Goal: Navigation & Orientation: Find specific page/section

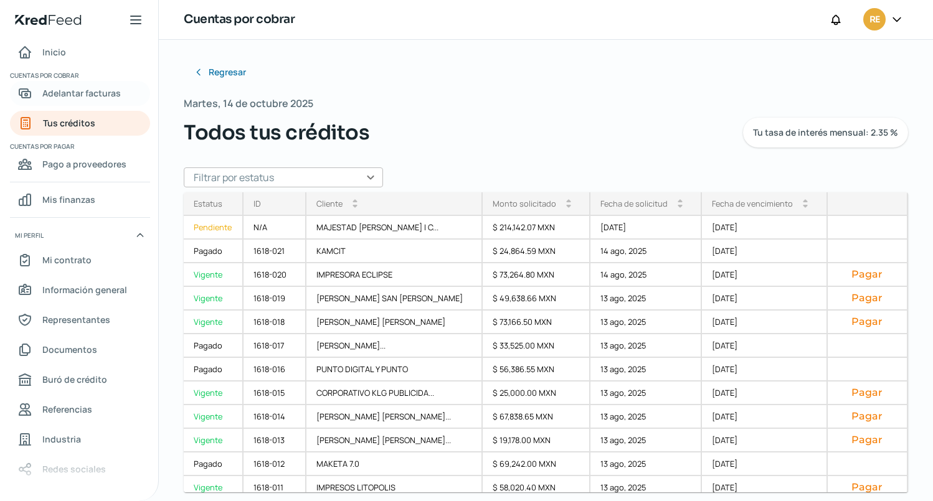
scroll to position [2, 0]
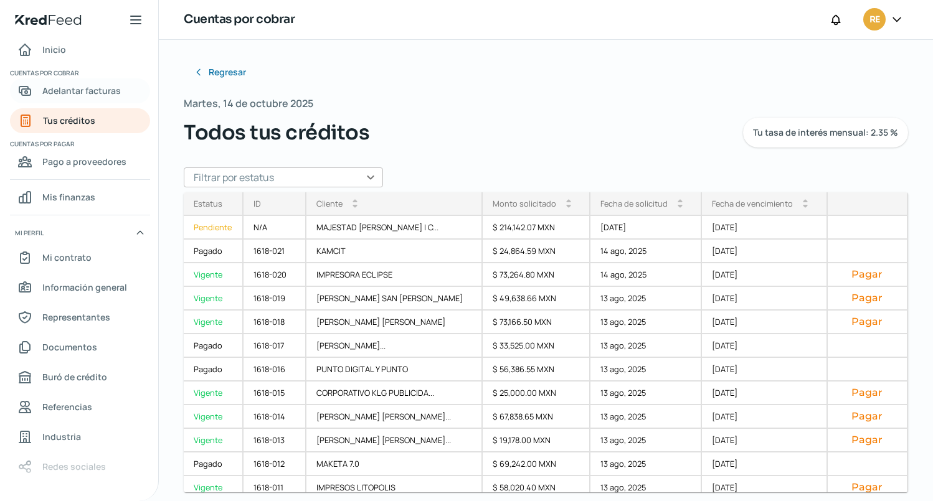
click at [77, 88] on span "Adelantar facturas" at bounding box center [81, 91] width 78 height 16
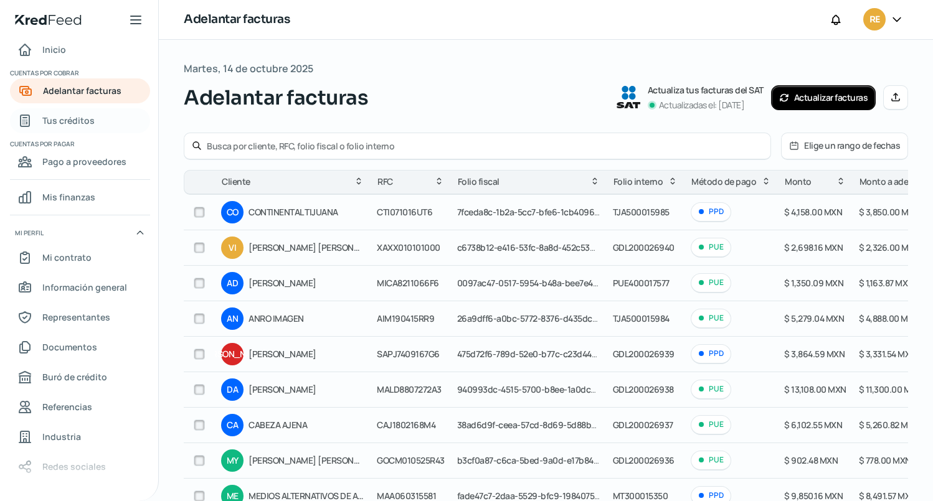
click at [67, 121] on span "Tus créditos" at bounding box center [68, 121] width 52 height 16
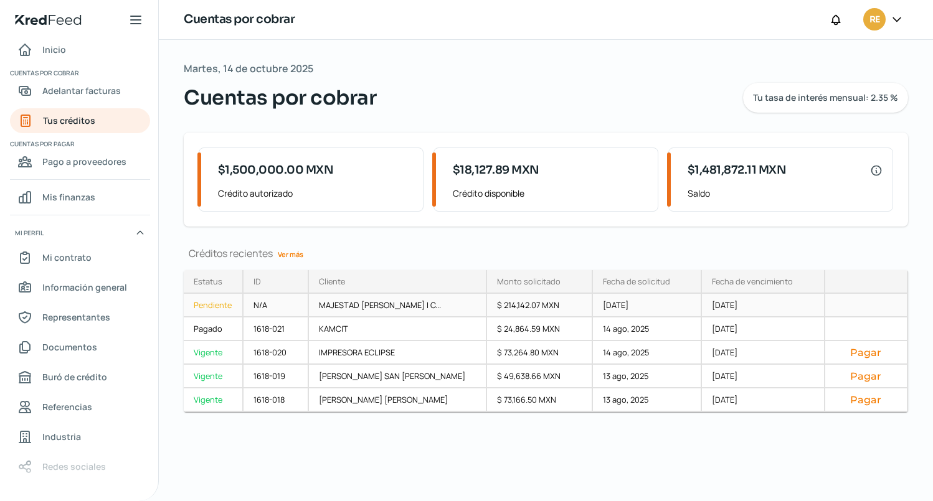
click at [215, 308] on div "Pendiente" at bounding box center [214, 306] width 60 height 24
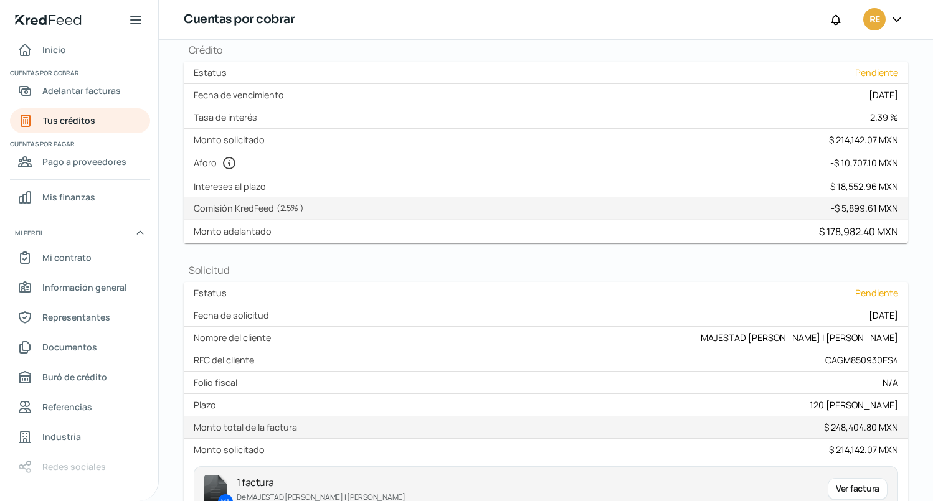
scroll to position [211, 0]
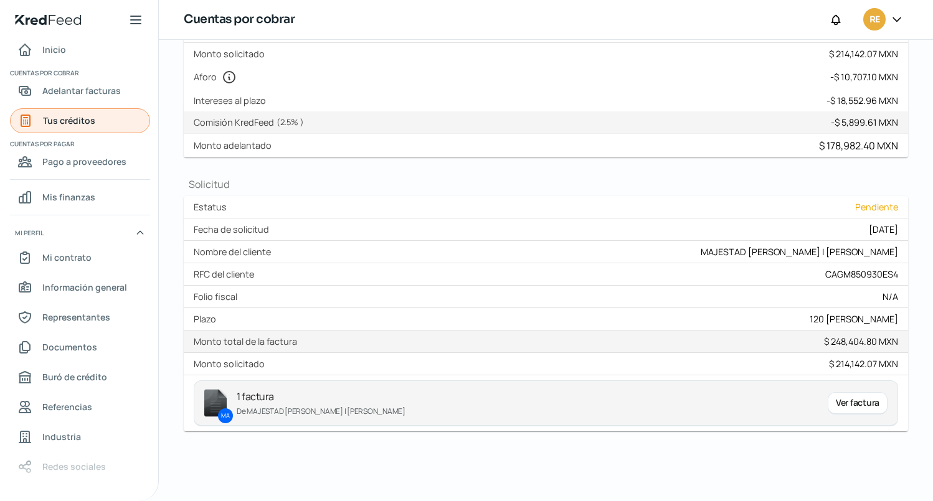
click at [60, 121] on span "Tus créditos" at bounding box center [69, 121] width 52 height 16
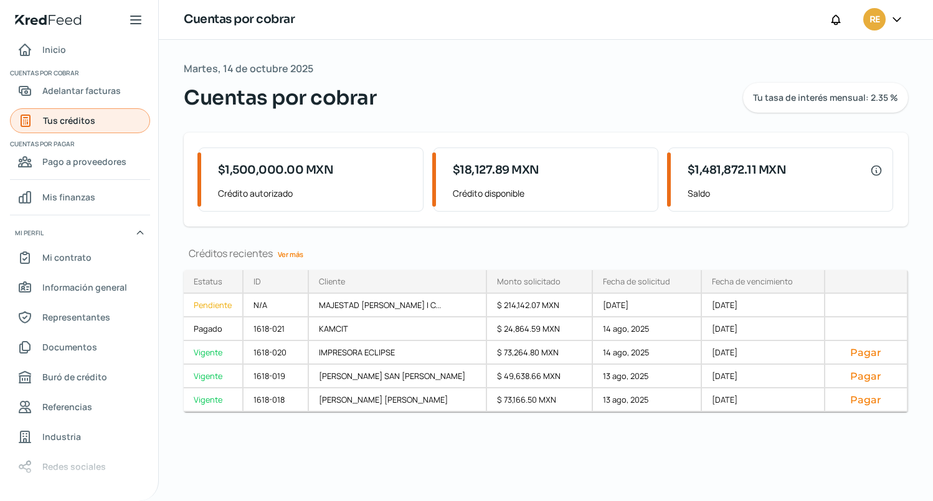
click at [68, 119] on span "Tus créditos" at bounding box center [69, 121] width 52 height 16
click at [73, 90] on span "Adelantar facturas" at bounding box center [81, 91] width 78 height 16
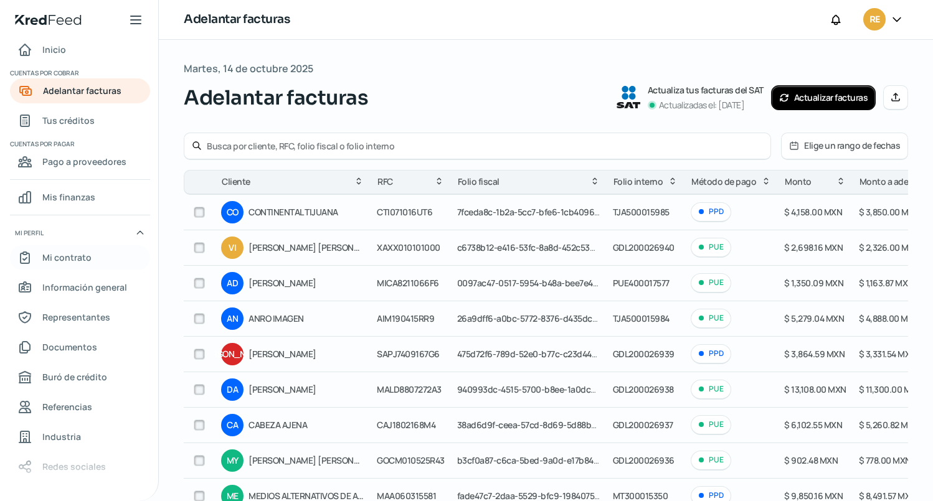
click at [73, 257] on span "Mi contrato" at bounding box center [66, 258] width 49 height 16
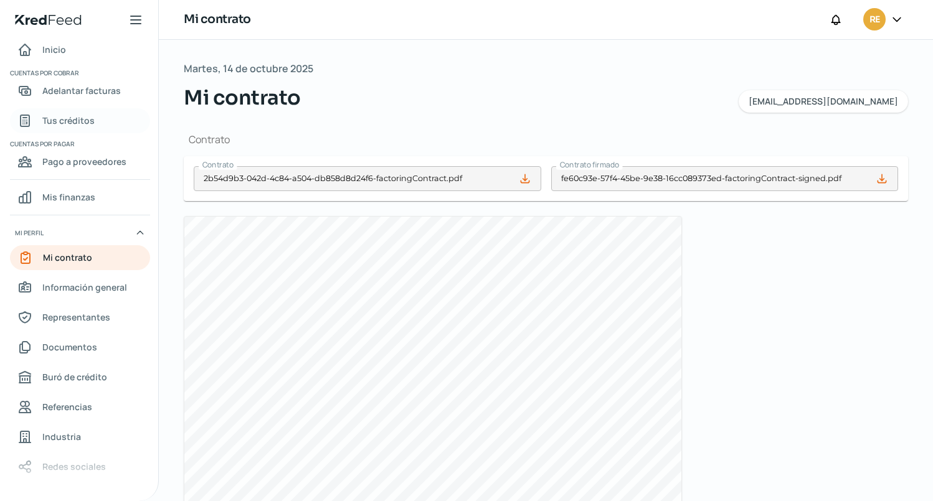
click at [80, 117] on span "Tus créditos" at bounding box center [68, 121] width 52 height 16
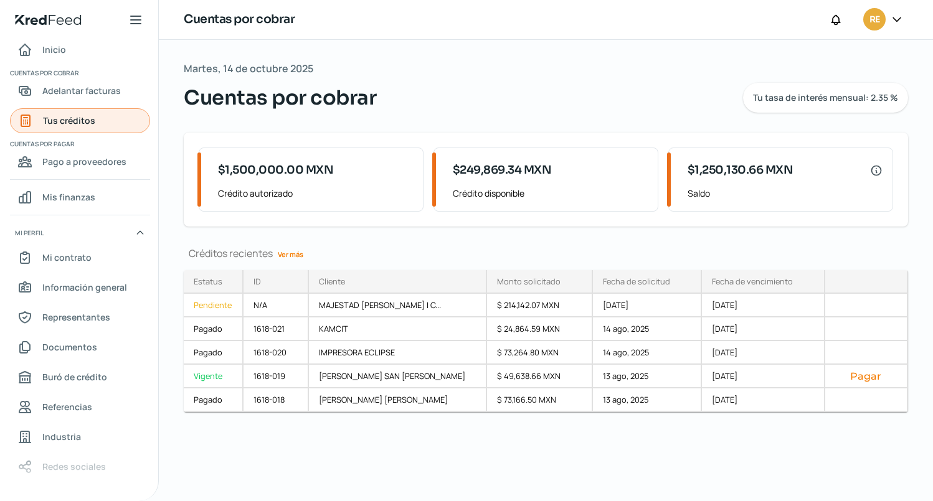
click at [74, 126] on span "Tus créditos" at bounding box center [69, 121] width 52 height 16
click at [68, 255] on span "Mi contrato" at bounding box center [66, 258] width 49 height 16
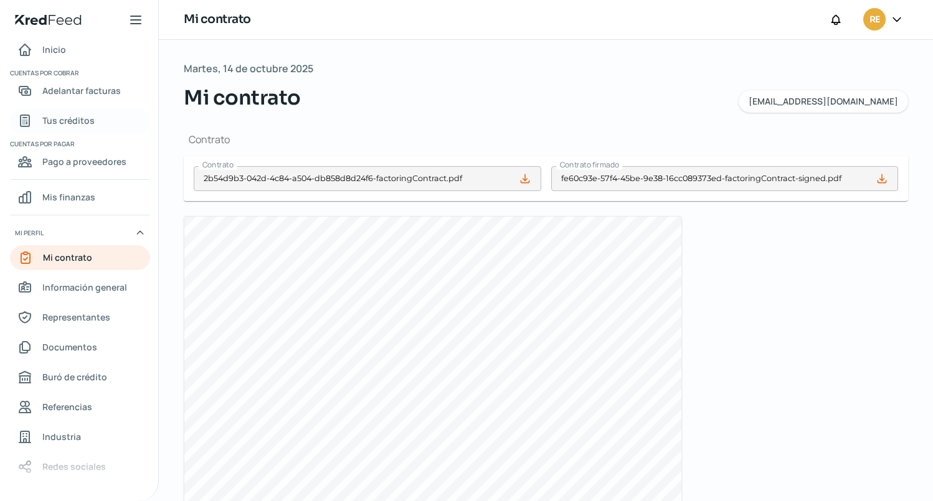
click at [59, 120] on span "Tus créditos" at bounding box center [68, 121] width 52 height 16
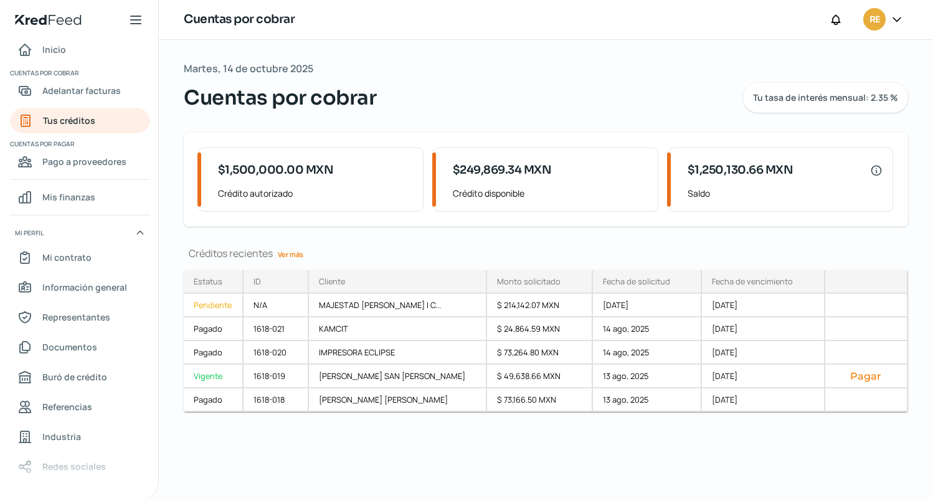
click at [291, 253] on link "Ver más" at bounding box center [291, 254] width 36 height 19
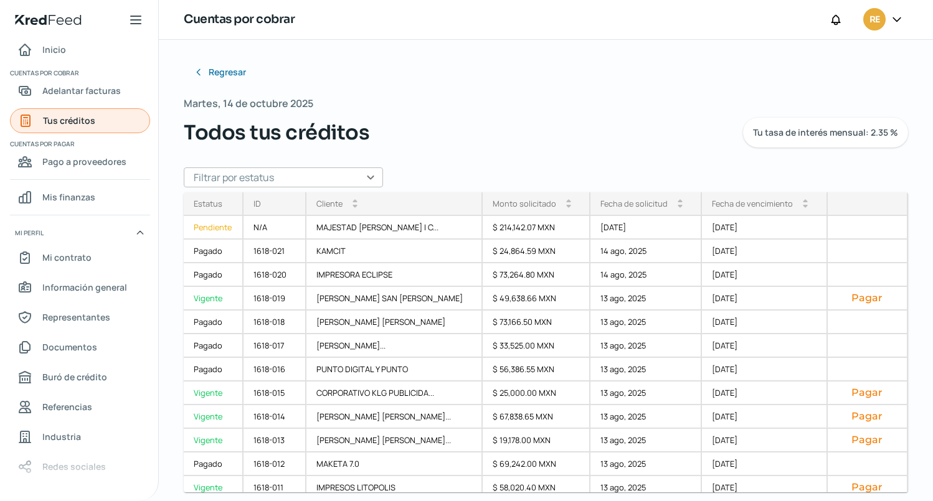
click at [84, 121] on span "Tus créditos" at bounding box center [69, 121] width 52 height 16
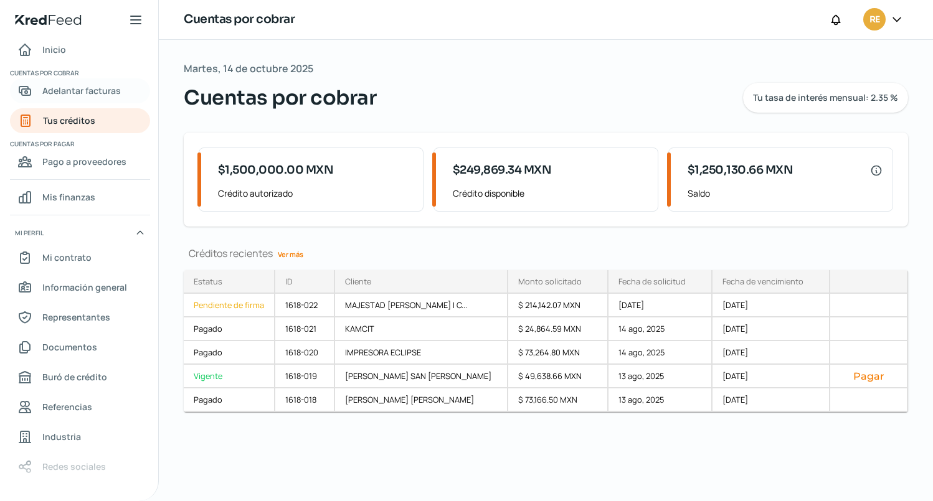
click at [96, 87] on span "Adelantar facturas" at bounding box center [81, 91] width 78 height 16
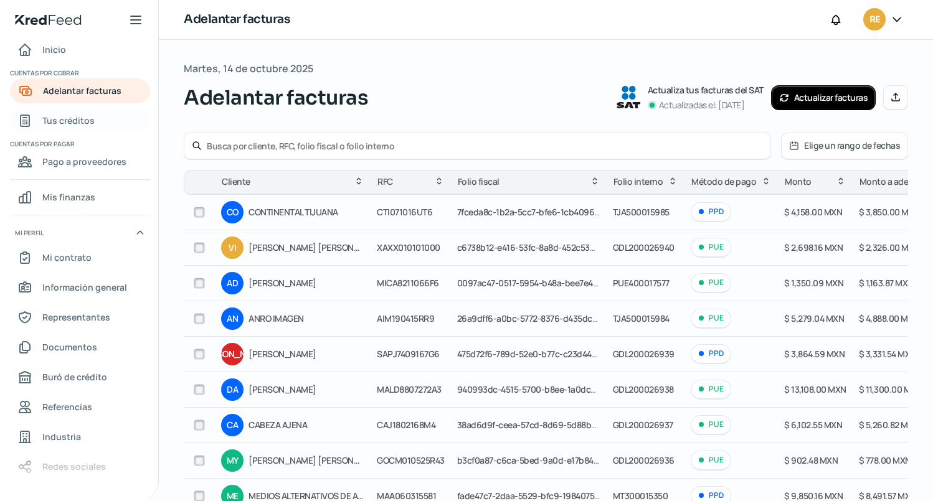
click at [85, 125] on span "Tus créditos" at bounding box center [68, 121] width 52 height 16
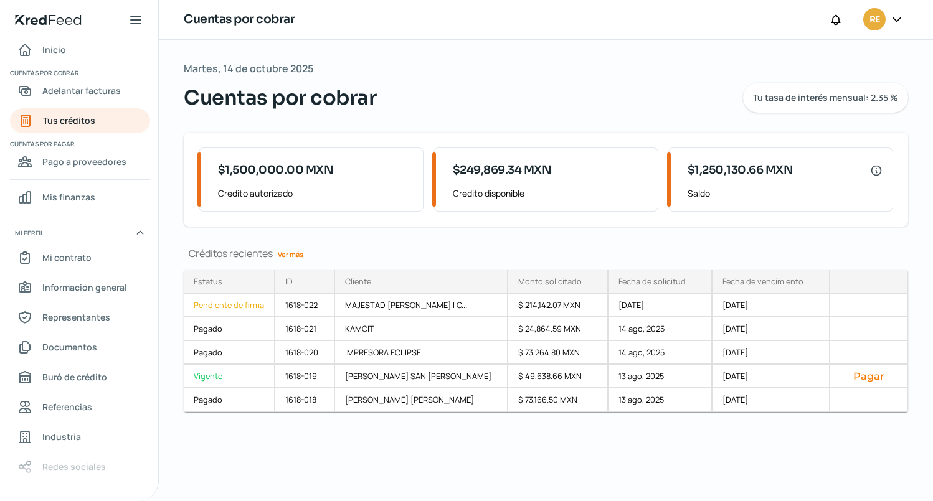
click at [899, 16] on icon at bounding box center [897, 19] width 12 height 12
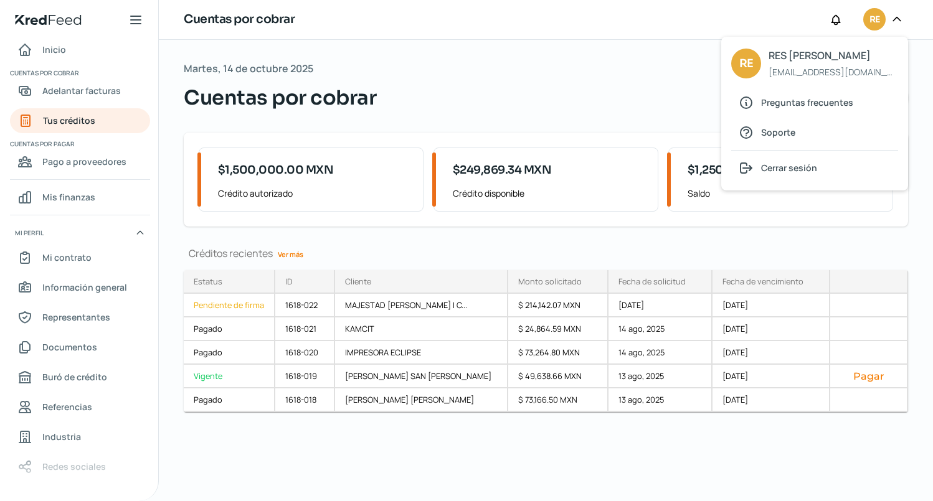
drag, startPoint x: 773, startPoint y: 164, endPoint x: 285, endPoint y: 227, distance: 491.6
click at [297, 226] on div "Cuentas por cobrar RE RE RES [PERSON_NAME] [EMAIL_ADDRESS][DOMAIN_NAME] Pregunt…" at bounding box center [546, 250] width 774 height 501
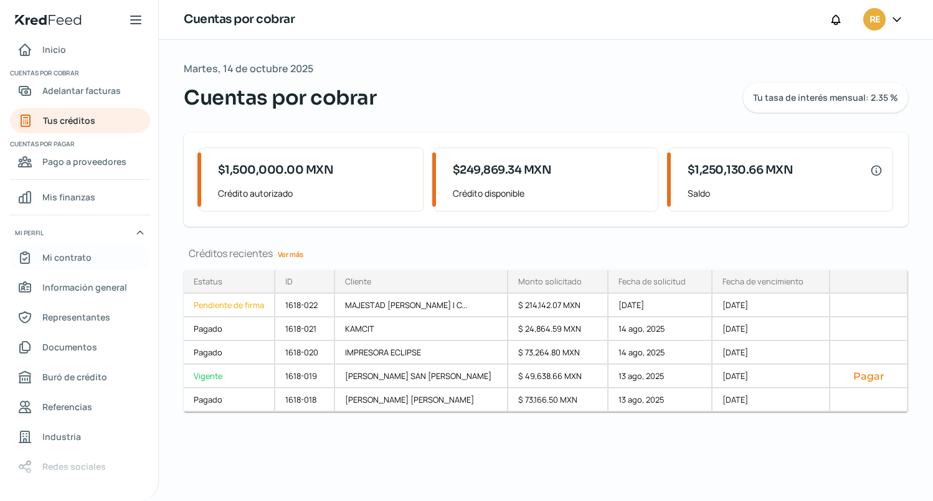
click at [70, 253] on span "Mi contrato" at bounding box center [66, 258] width 49 height 16
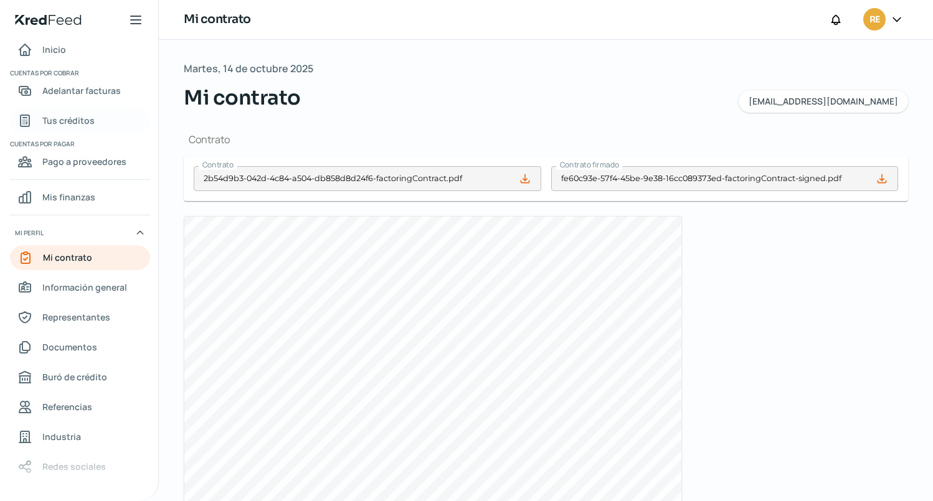
click at [71, 120] on span "Tus créditos" at bounding box center [68, 121] width 52 height 16
